Goal: Task Accomplishment & Management: Complete application form

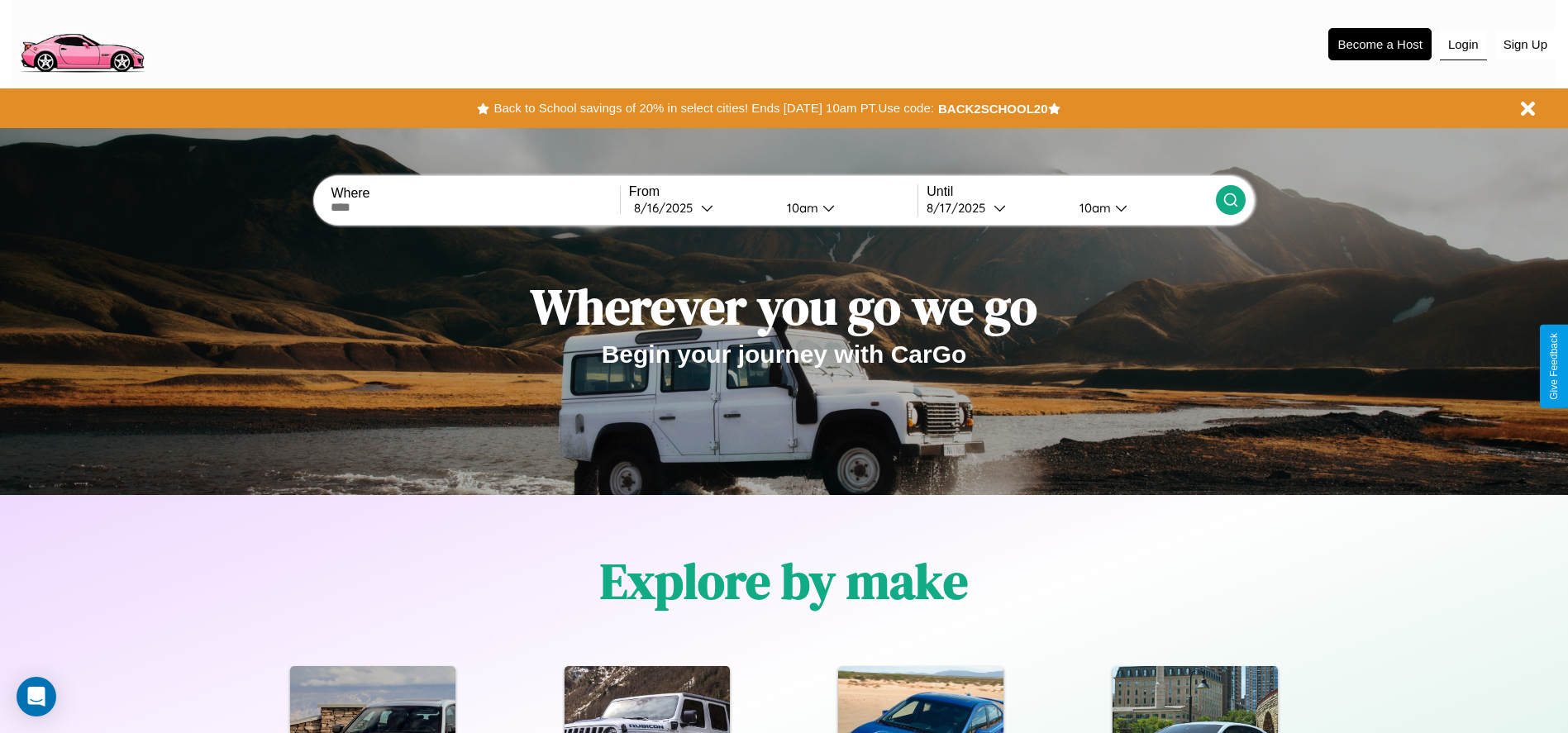
click at [1463, 44] on button "Login" at bounding box center [1463, 45] width 47 height 32
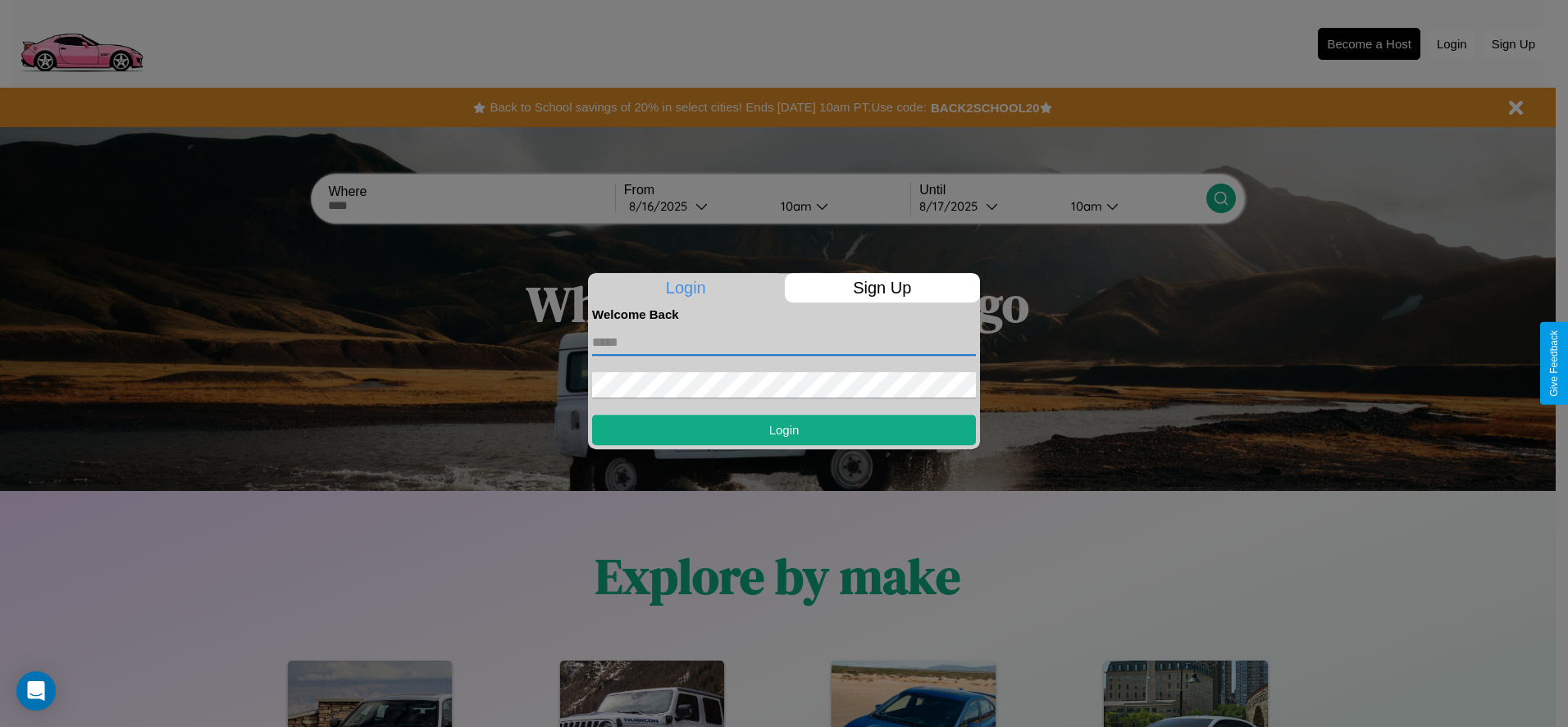
click at [784, 341] on input "text" at bounding box center [784, 342] width 384 height 26
type input "**********"
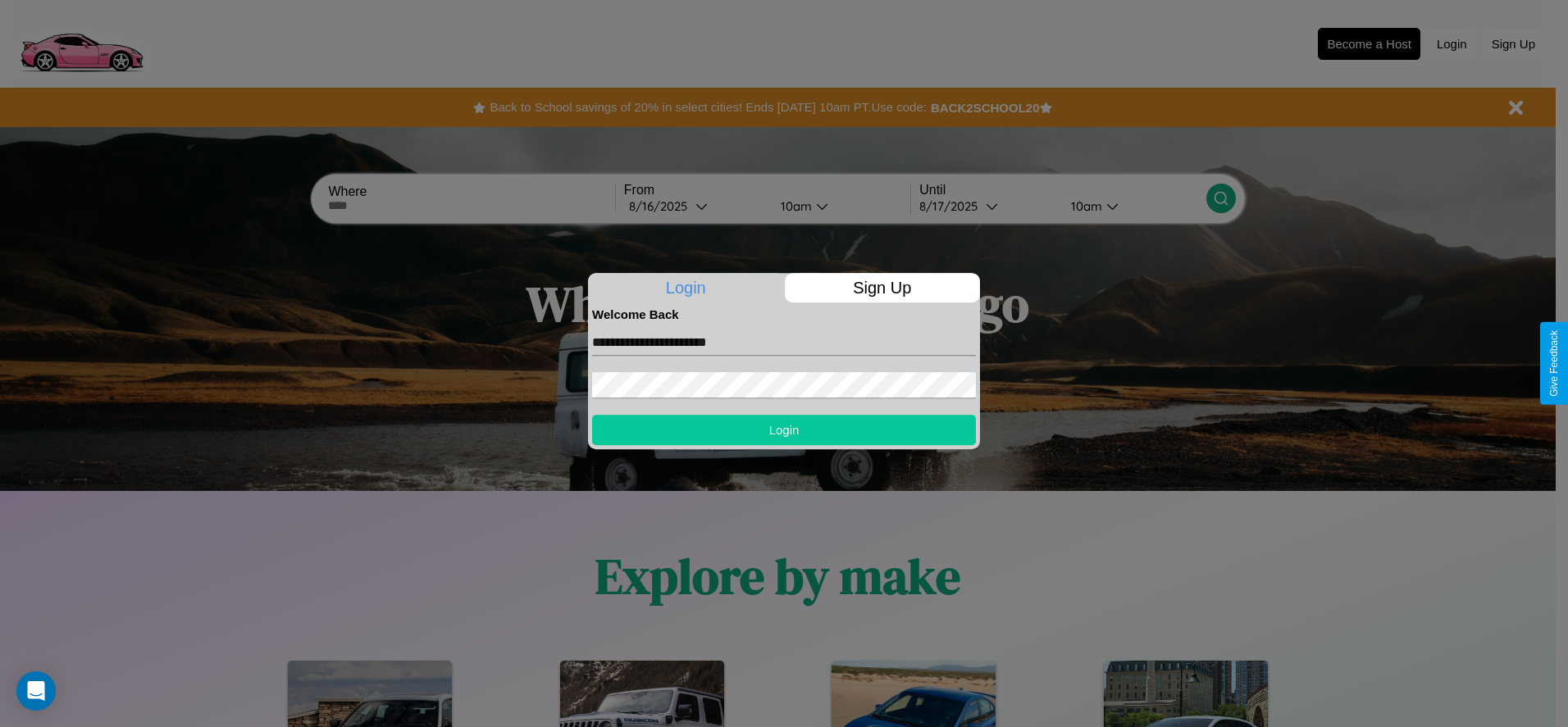
click at [784, 430] on button "Login" at bounding box center [784, 430] width 384 height 30
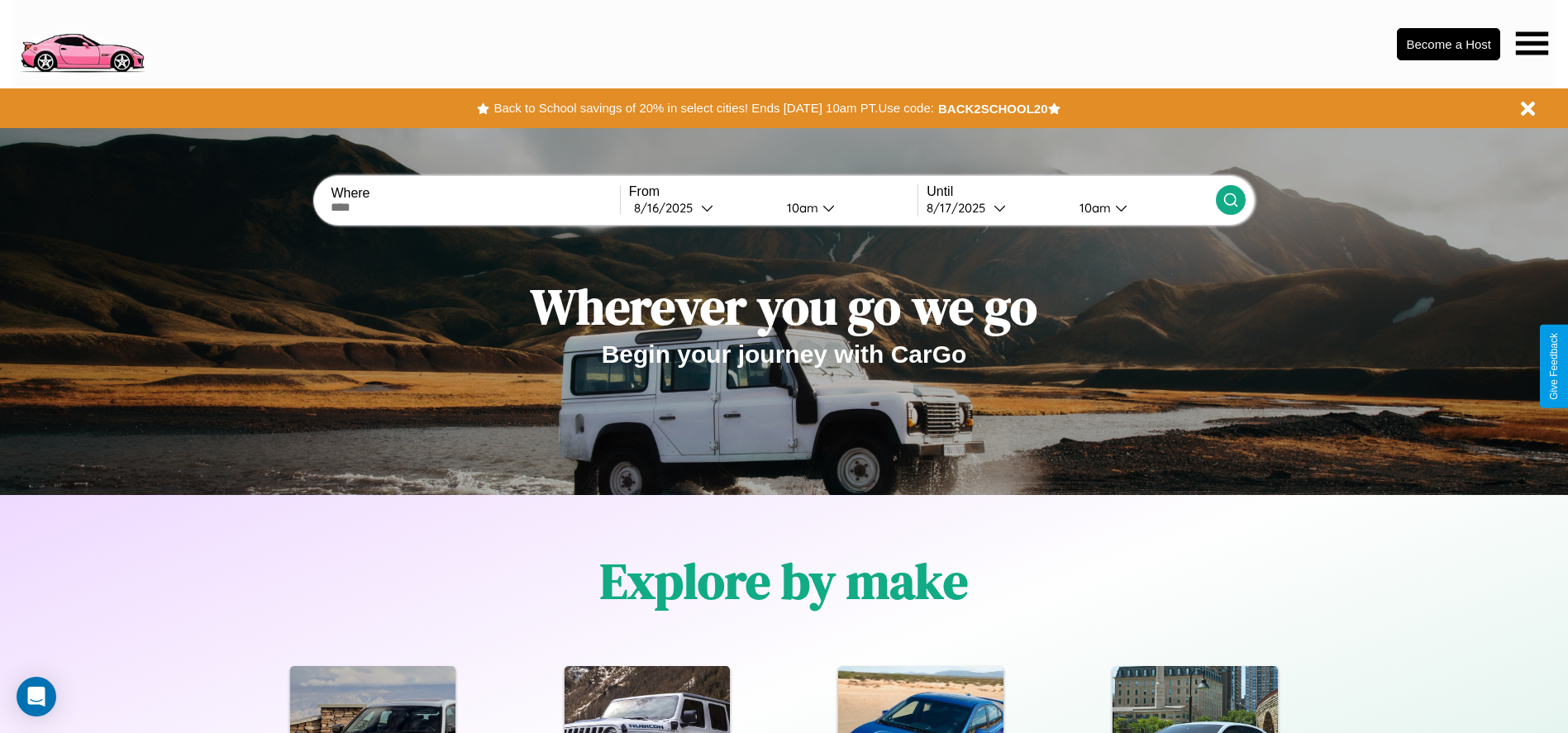
scroll to position [343, 0]
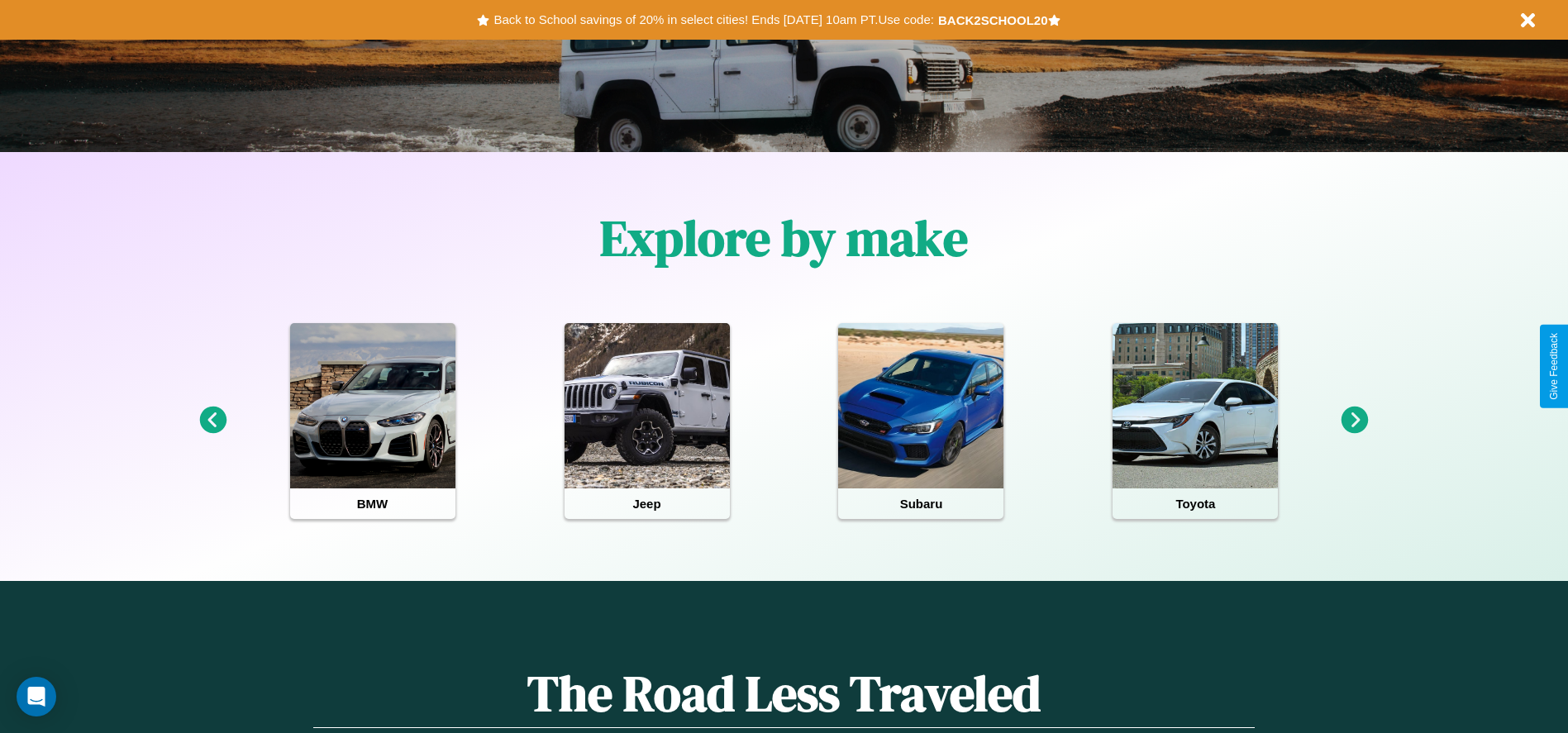
click at [213, 420] on icon at bounding box center [213, 419] width 27 height 27
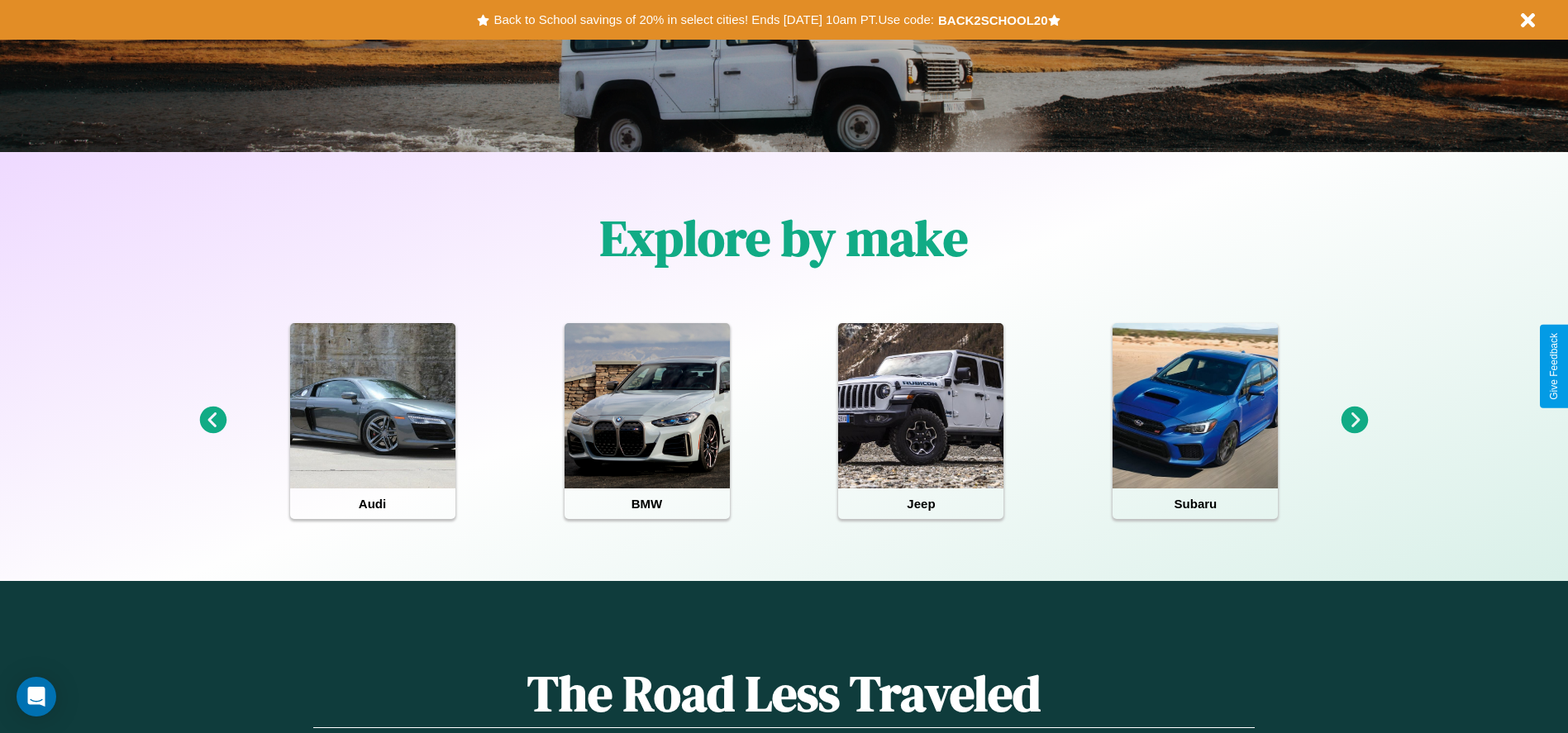
scroll to position [0, 0]
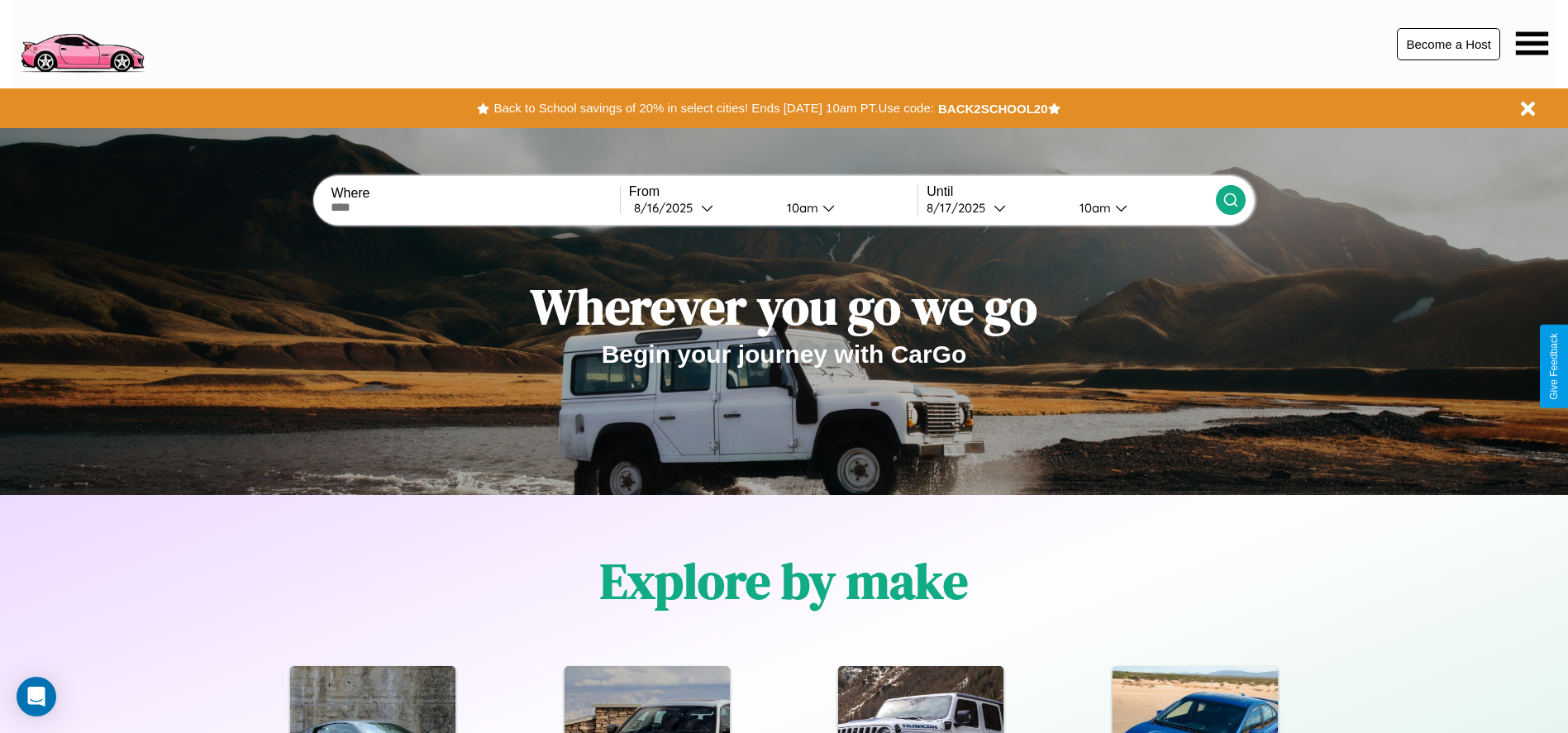
click at [1448, 44] on button "Become a Host" at bounding box center [1448, 44] width 103 height 32
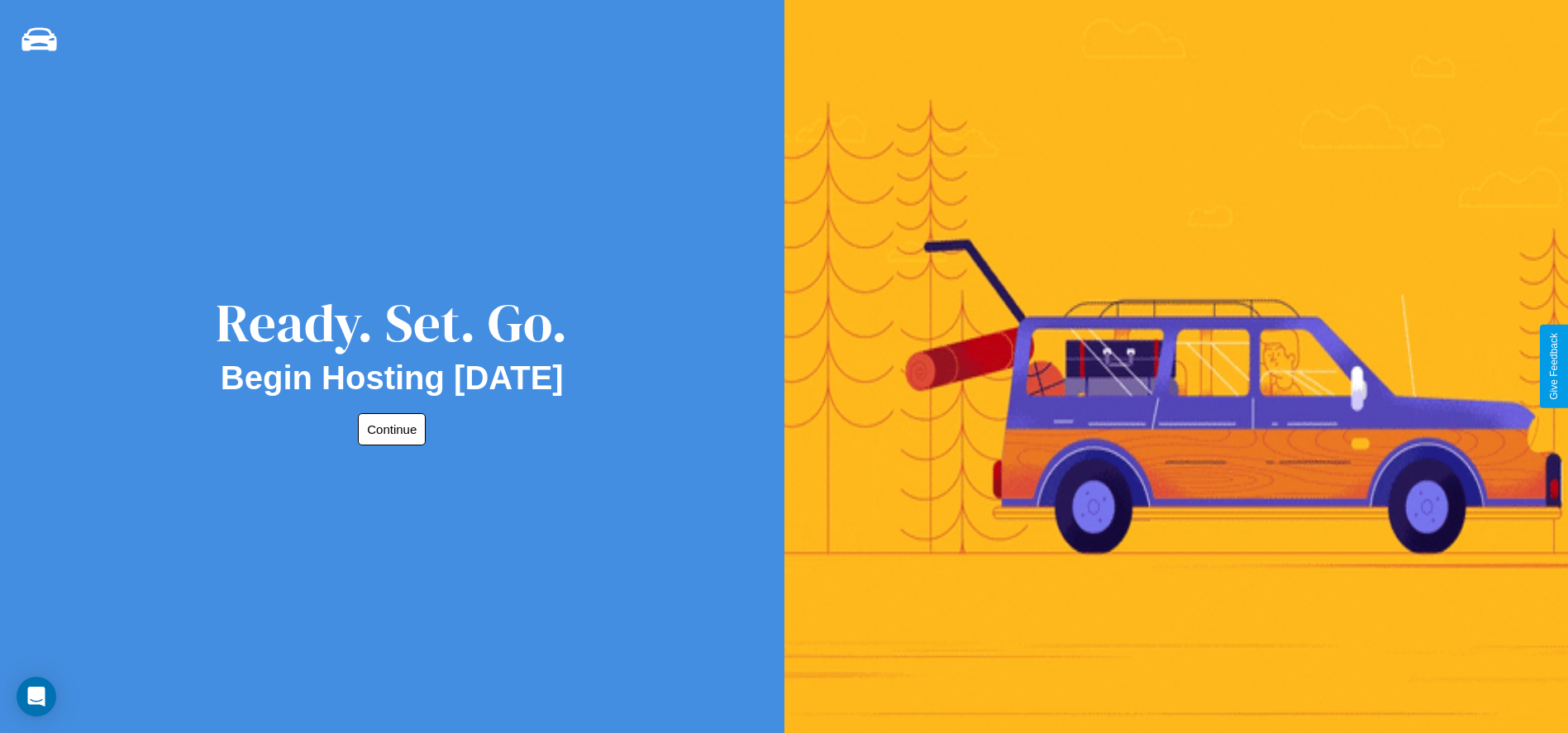
click at [389, 429] on button "Continue" at bounding box center [392, 429] width 68 height 32
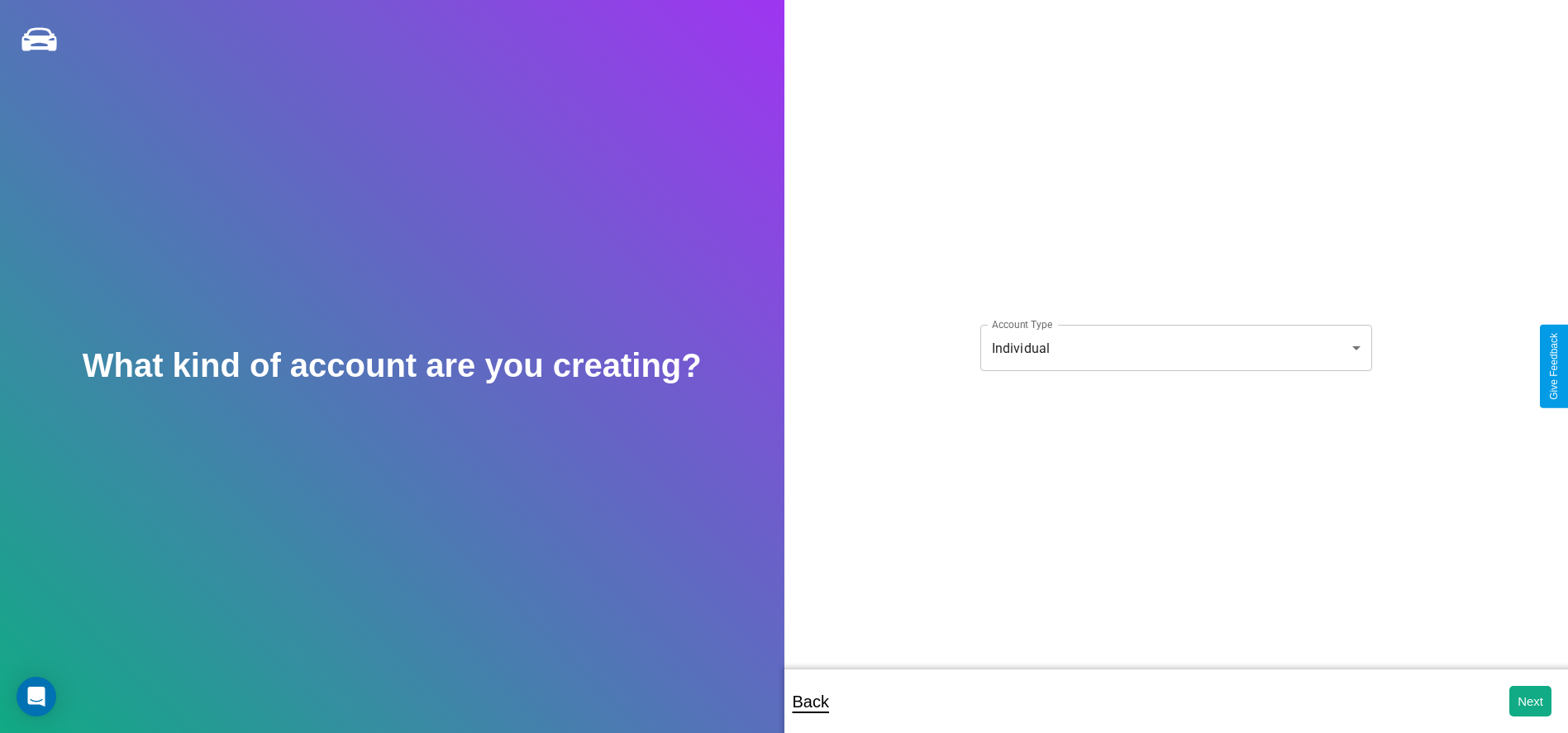
click at [1175, 348] on body "**********" at bounding box center [784, 378] width 1568 height 755
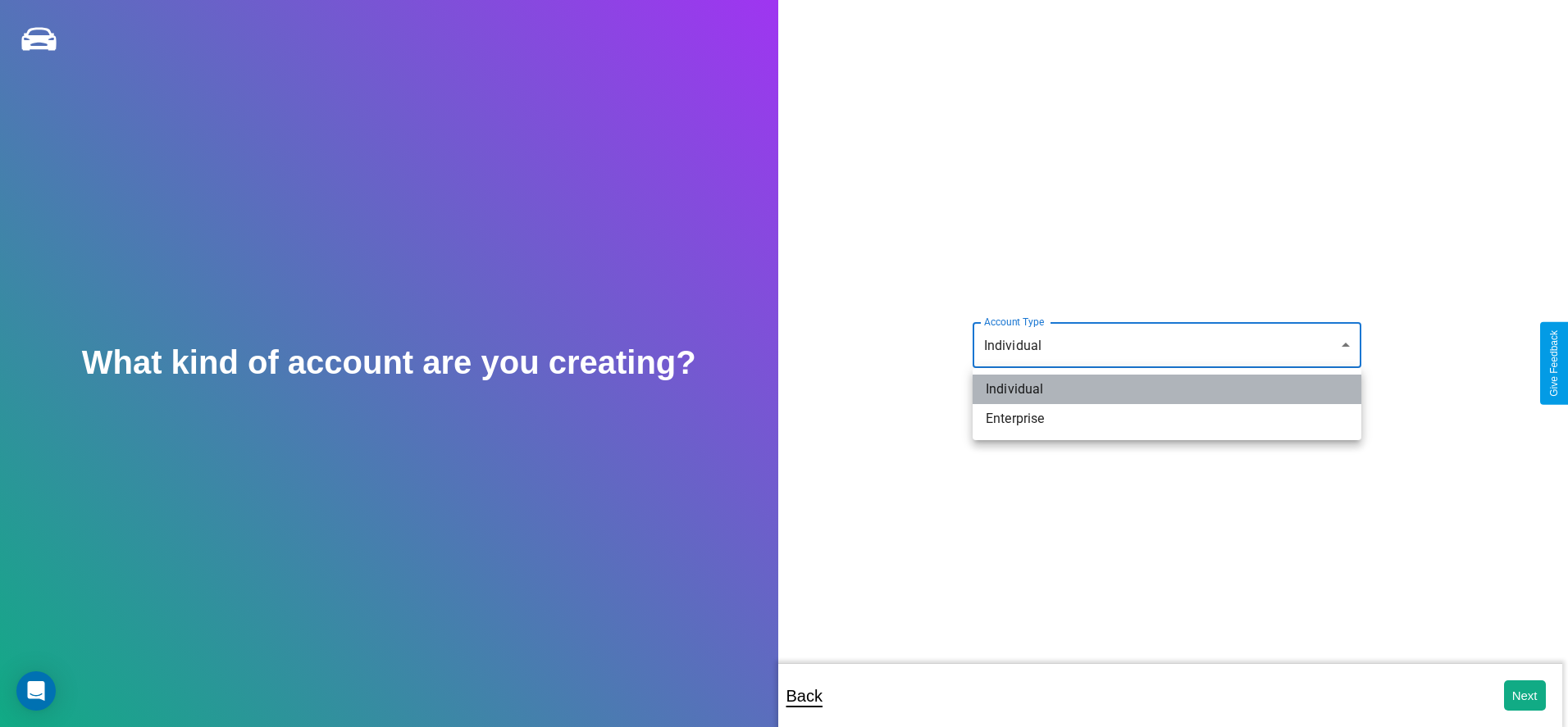
click at [1167, 389] on li "Individual" at bounding box center [1167, 389] width 389 height 29
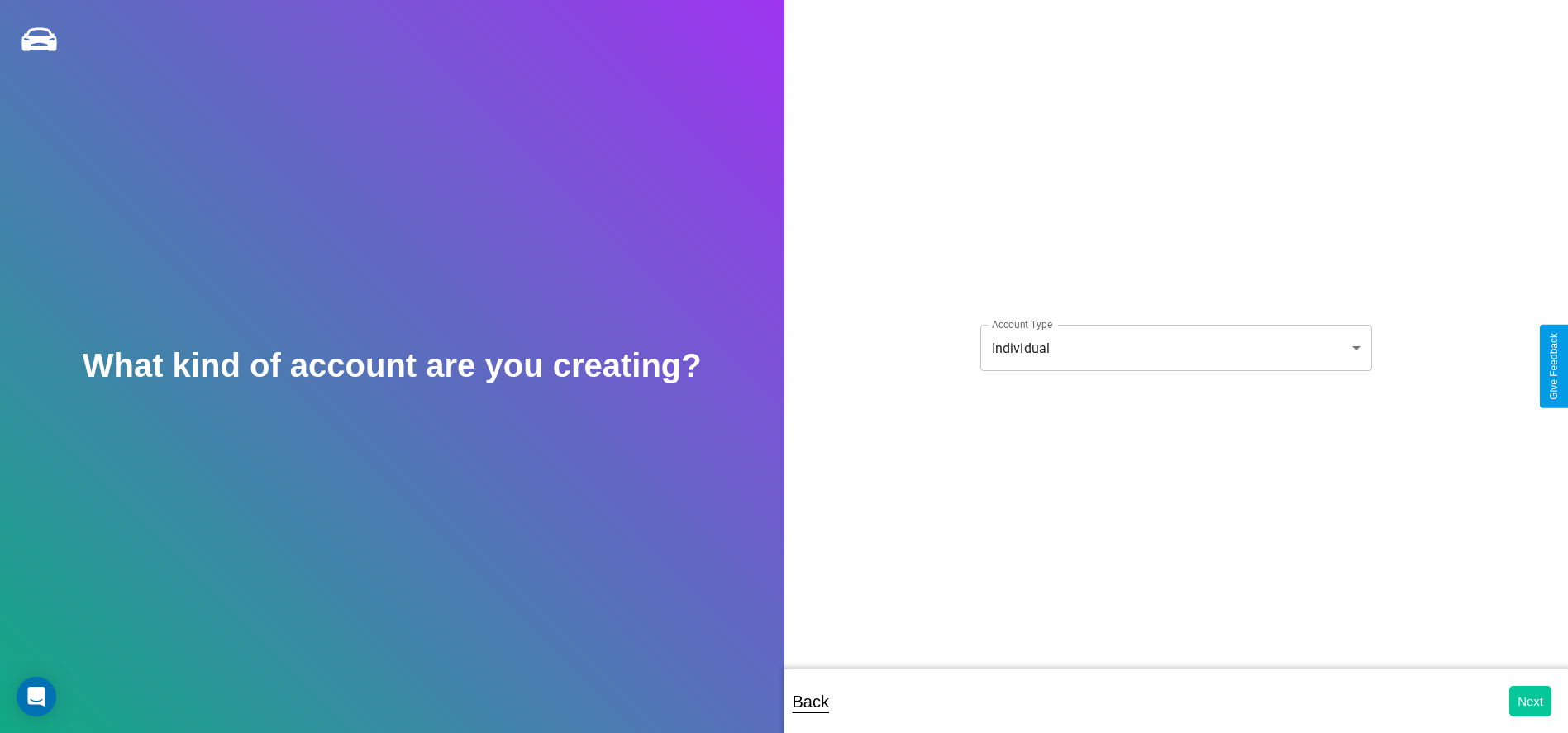
click at [1530, 701] on button "Next" at bounding box center [1530, 701] width 42 height 31
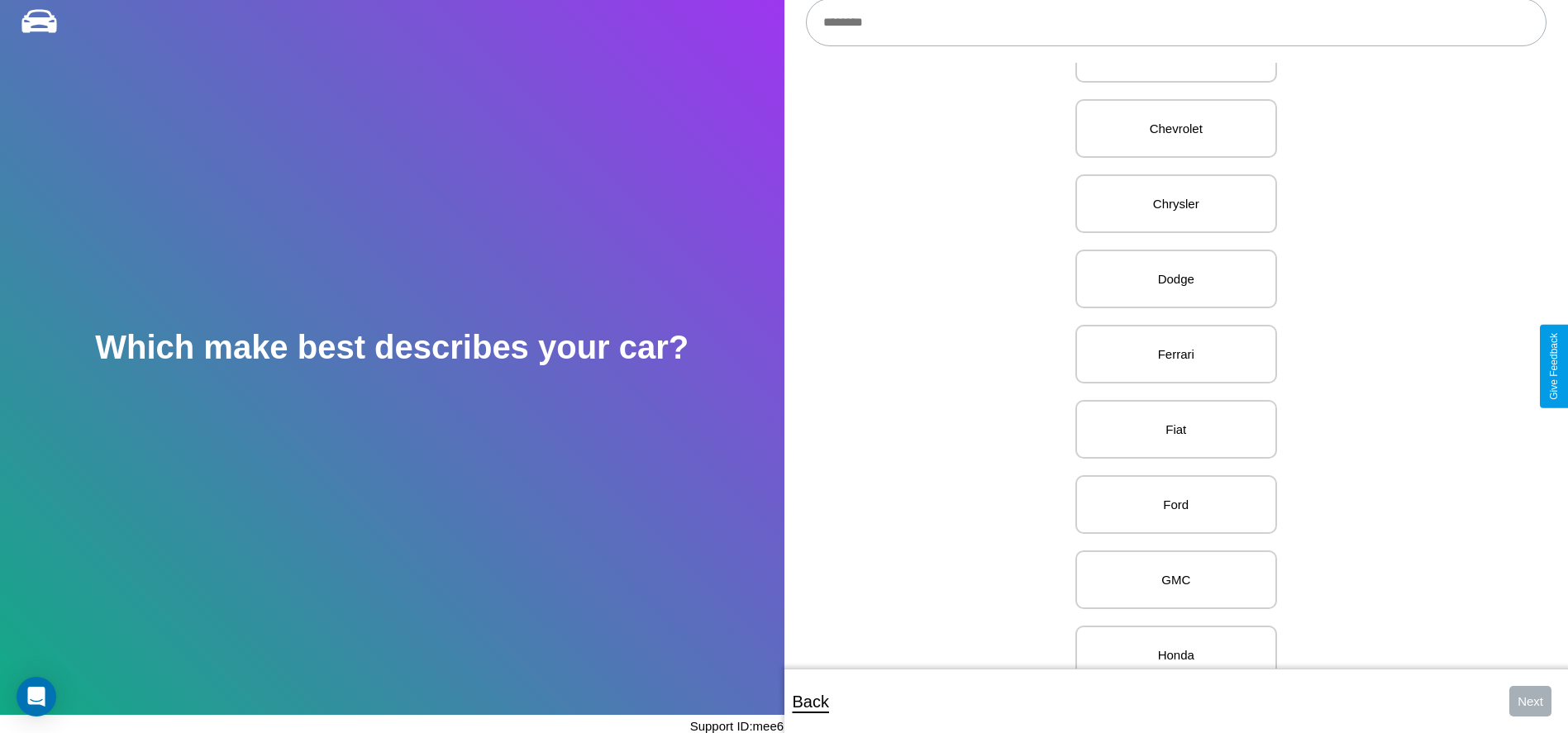
scroll to position [653, 0]
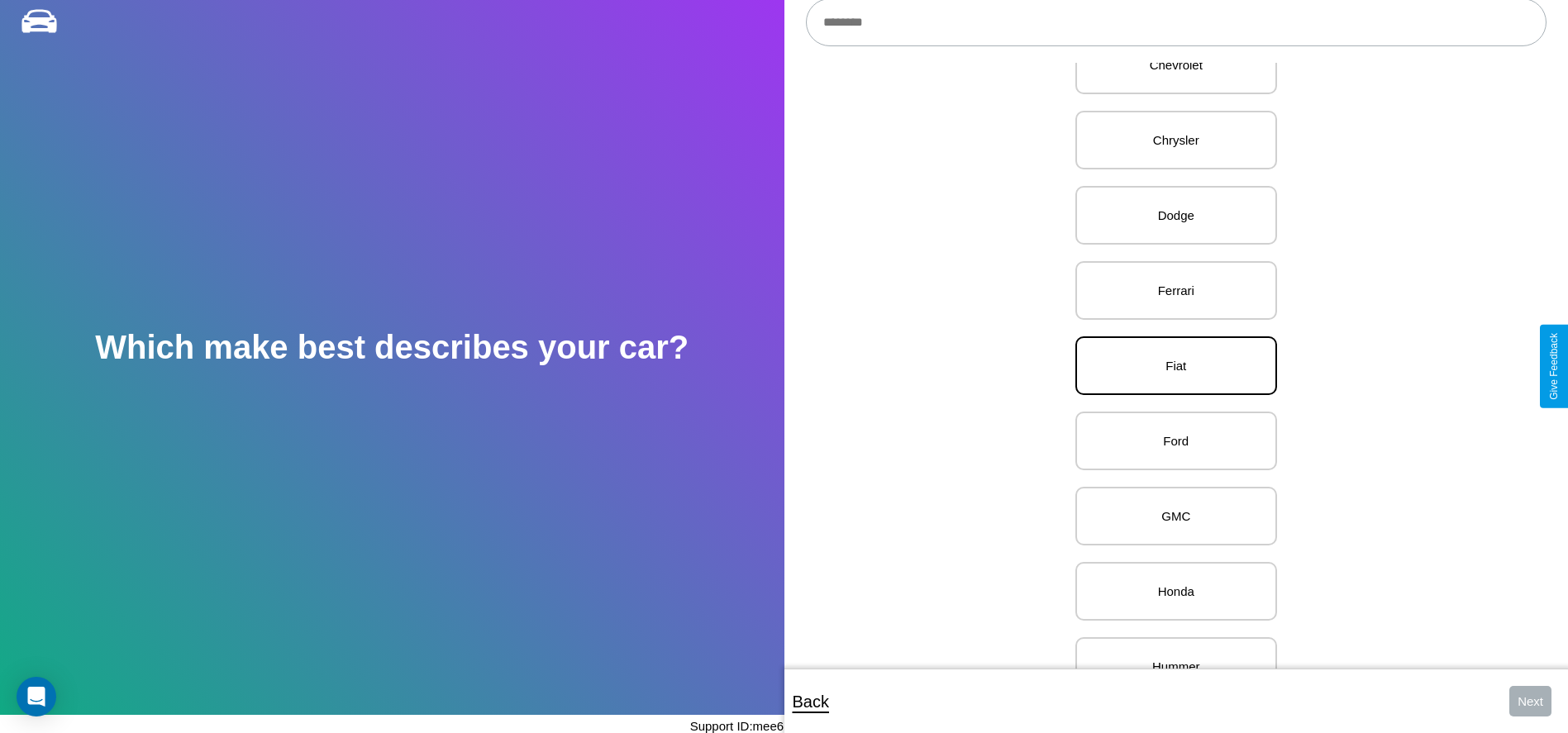
click at [1170, 366] on p "Fiat" at bounding box center [1176, 366] width 165 height 22
click at [1530, 701] on button "Next" at bounding box center [1530, 701] width 42 height 31
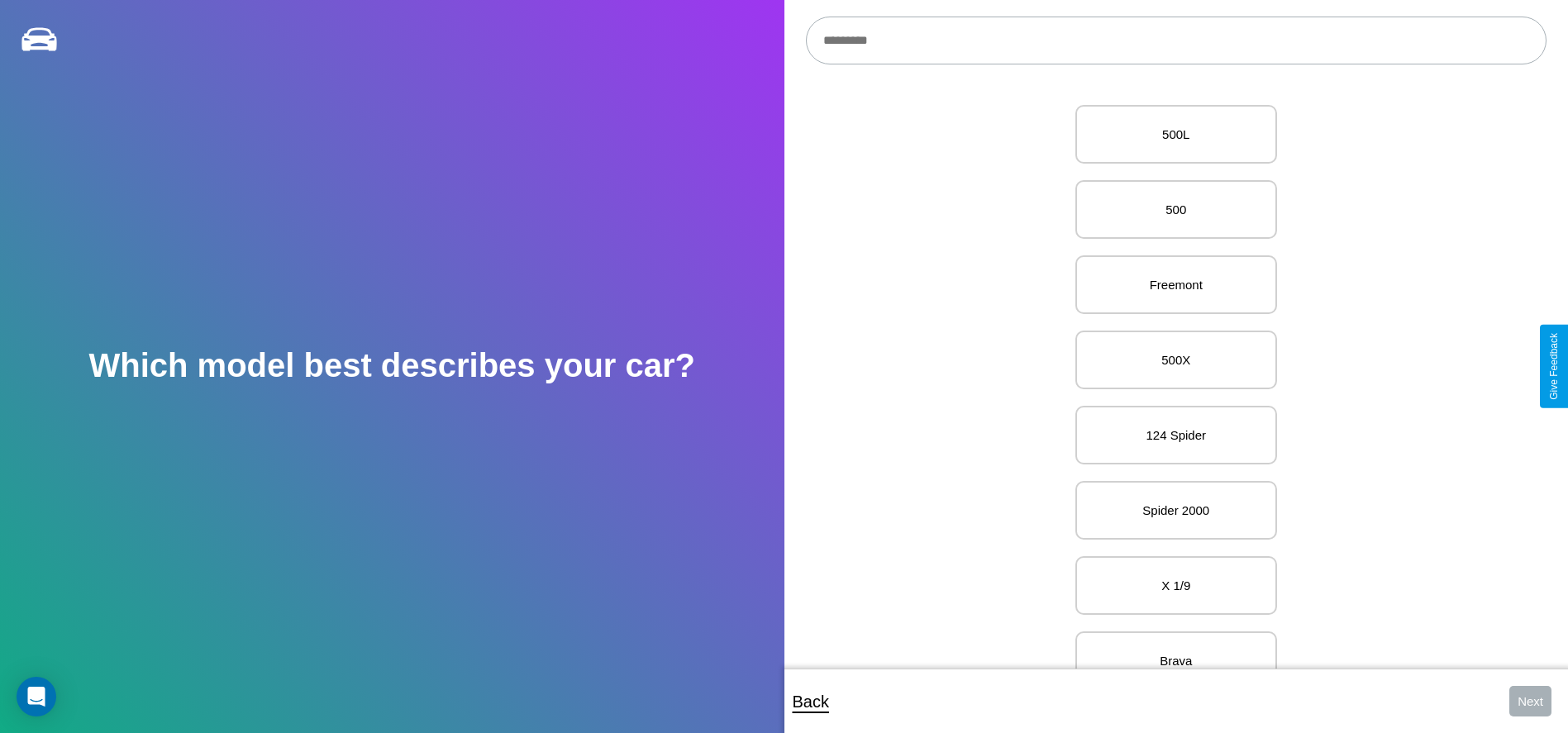
click at [1175, 41] on input "text" at bounding box center [1176, 41] width 741 height 48
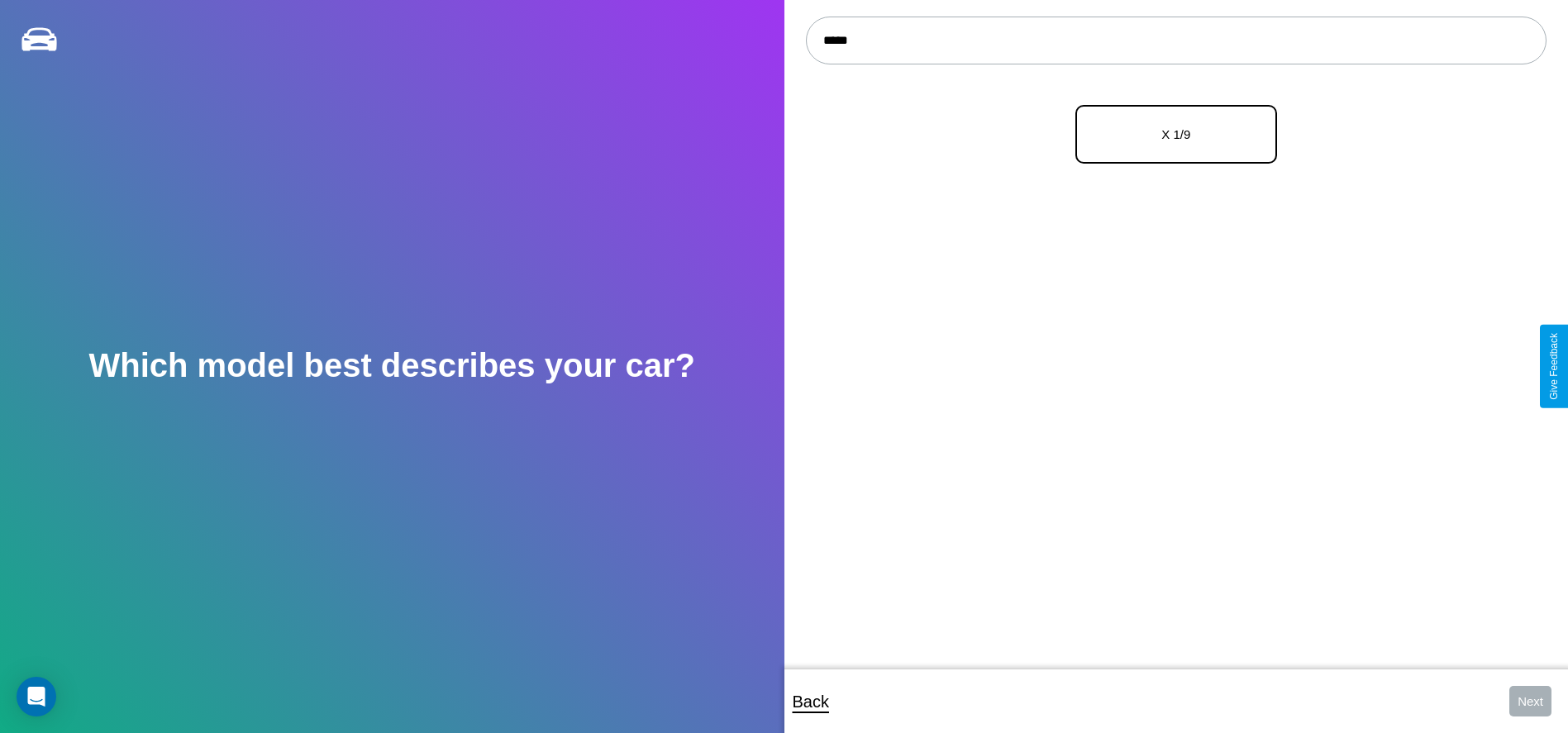
type input "*****"
click at [1170, 135] on p "X 1/9" at bounding box center [1176, 135] width 165 height 22
click at [1530, 701] on button "Next" at bounding box center [1530, 701] width 42 height 31
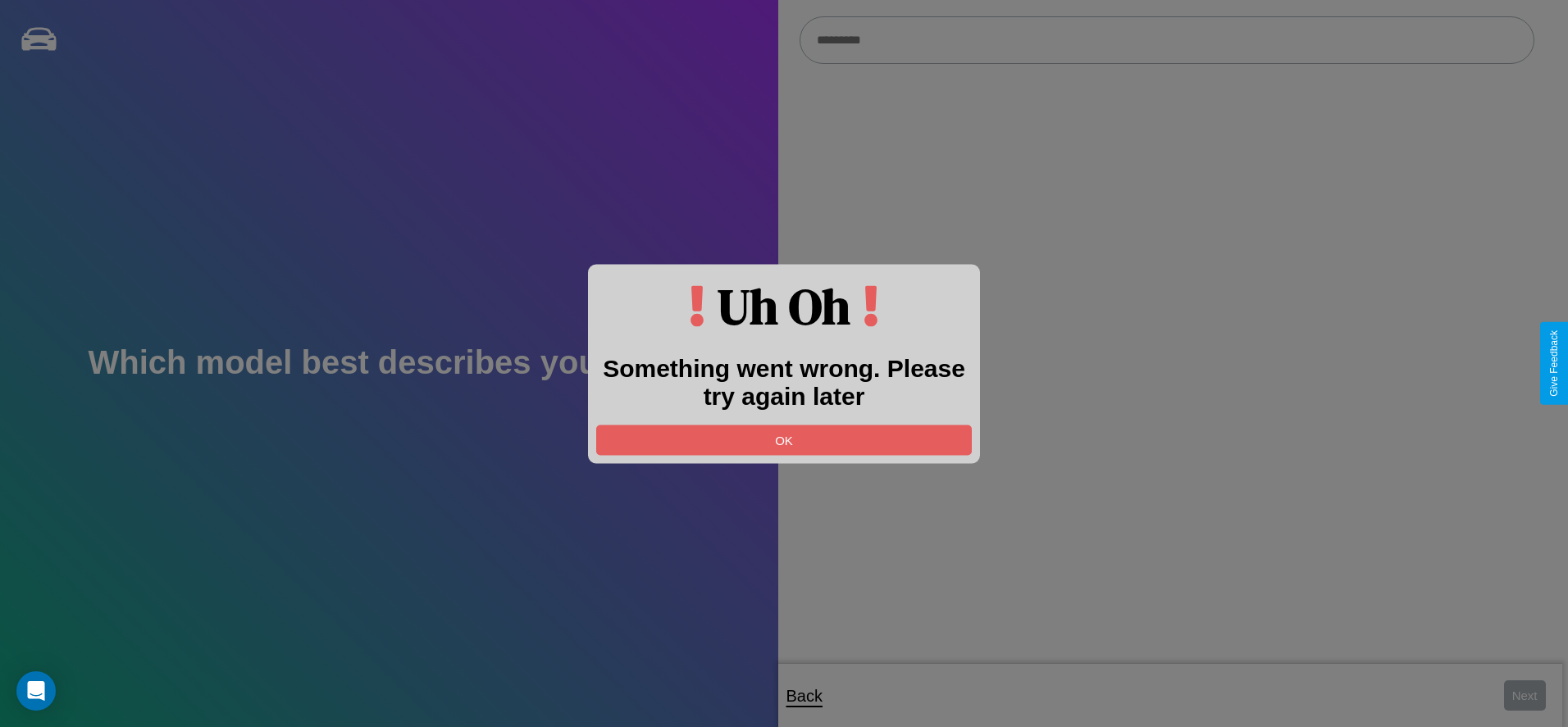
click at [1166, 40] on div at bounding box center [784, 364] width 1568 height 727
